Goal: Task Accomplishment & Management: Use online tool/utility

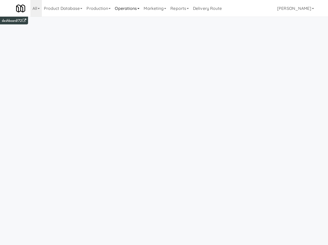
drag, startPoint x: 113, startPoint y: 7, endPoint x: 119, endPoint y: 13, distance: 7.7
click at [113, 7] on link "Production" at bounding box center [98, 8] width 28 height 17
click at [133, 15] on link "Operations" at bounding box center [127, 8] width 29 height 17
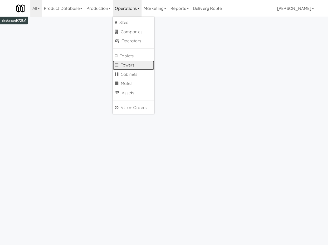
click at [137, 69] on link "Towers" at bounding box center [134, 65] width 42 height 9
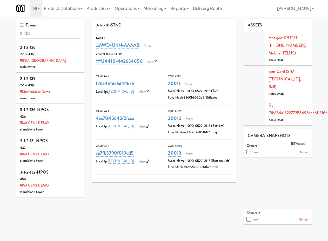
type input "2-103"
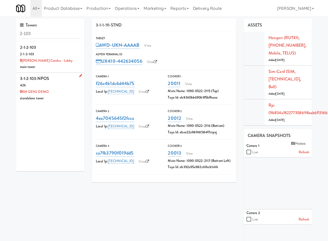
click at [64, 96] on div "standalone tower" at bounding box center [50, 98] width 61 height 6
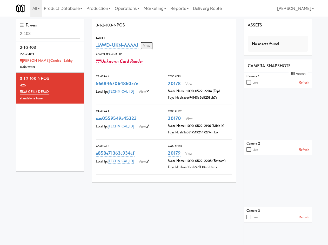
click at [150, 47] on link "View" at bounding box center [147, 46] width 12 height 8
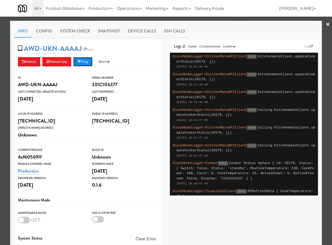
click at [86, 63] on button "Ping" at bounding box center [82, 61] width 19 height 9
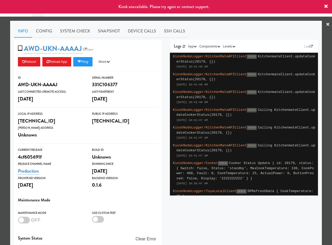
click at [124, 20] on div at bounding box center [166, 122] width 332 height 245
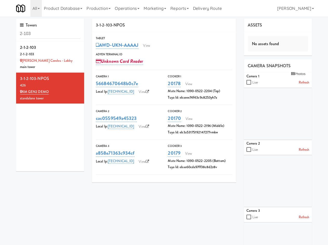
drag, startPoint x: 203, startPoint y: 225, endPoint x: 258, endPoint y: 223, distance: 55.4
click at [203, 225] on div "3-1-2-103-NPOS Tablet AWD-UKN-AAAAJ View Adyen Terminal Id Unknown Card Reader …" at bounding box center [202, 160] width 228 height 283
drag, startPoint x: 19, startPoint y: 78, endPoint x: 53, endPoint y: 77, distance: 34.1
click at [53, 77] on li "3-1-2-103-NPOS 426 KM GEN2 DEMO standalone tower" at bounding box center [50, 88] width 68 height 31
copy div "3-1-2-103-NPOS"
